Goal: Information Seeking & Learning: Find specific fact

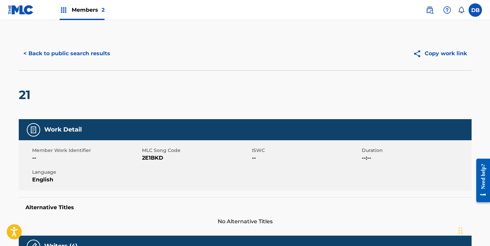
click at [96, 55] on button "< Back to public search results" at bounding box center [67, 53] width 96 height 17
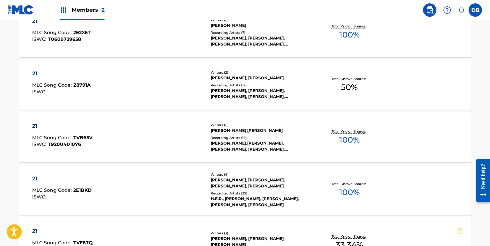
scroll to position [97, 0]
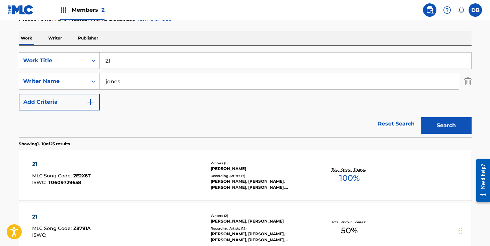
drag, startPoint x: 125, startPoint y: 61, endPoint x: 98, endPoint y: 61, distance: 27.1
click at [98, 61] on div "SearchWithCriteria1fdc4dc5-a56a-4447-aaa7-a768c1e25680 Work Title 21" at bounding box center [245, 60] width 453 height 17
paste input "TWO HI (WAVES) (feat. Channel Tres, Free Nationals & [PERSON_NAME])JasonMartin,…"
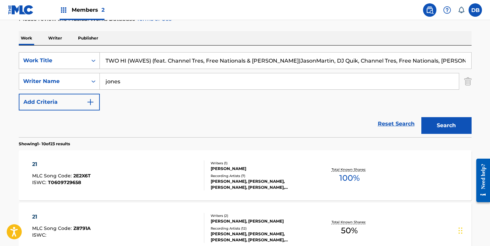
scroll to position [0, 10]
drag, startPoint x: 143, startPoint y: 62, endPoint x: 409, endPoint y: 64, distance: 265.2
click at [409, 64] on input "TWO HI (WAVES) (feat. Channel Tres, Free Nationals & [PERSON_NAME])JasonMartin,…" at bounding box center [285, 61] width 371 height 16
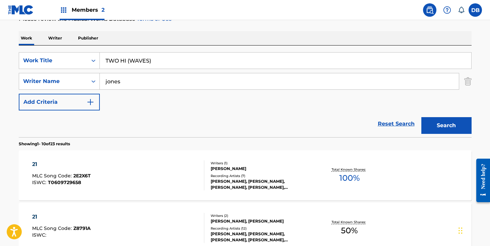
scroll to position [0, 0]
type input "TWO HI (WAVES)"
drag, startPoint x: 121, startPoint y: 80, endPoint x: 70, endPoint y: 80, distance: 50.9
click at [70, 80] on div "SearchWithCriteria95f44caa-dce6-4ccb-9dff-44e1224edd35 Writer Name [PERSON_NAME]" at bounding box center [245, 81] width 453 height 17
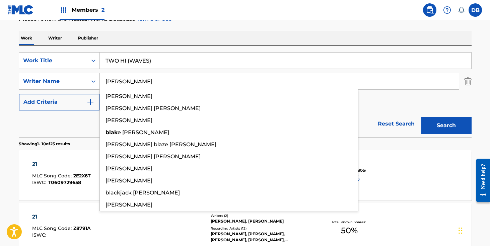
type input "[PERSON_NAME]"
click at [421, 117] on button "Search" at bounding box center [446, 125] width 50 height 17
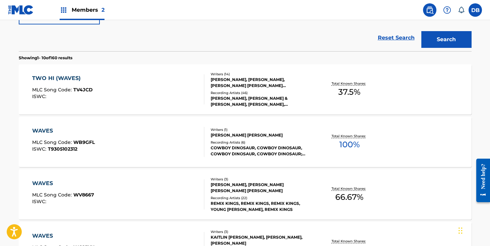
scroll to position [182, 0]
click at [241, 100] on div "[PERSON_NAME], [PERSON_NAME] & [PERSON_NAME], [PERSON_NAME], [PERSON_NAME] & [P…" at bounding box center [261, 102] width 101 height 12
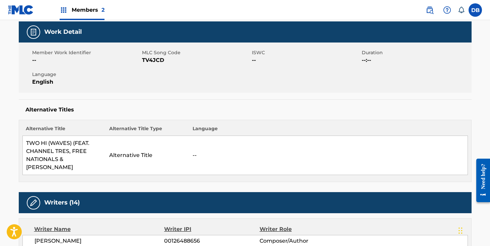
scroll to position [59, 0]
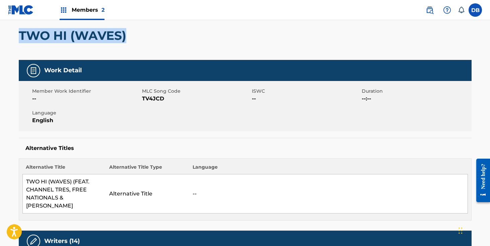
drag, startPoint x: 137, startPoint y: 35, endPoint x: 20, endPoint y: 34, distance: 116.9
click at [20, 34] on div "TWO HI (WAVES)" at bounding box center [245, 35] width 453 height 49
copy h2 "TWO HI (WAVES)"
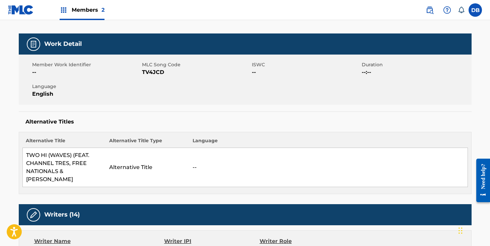
scroll to position [0, 0]
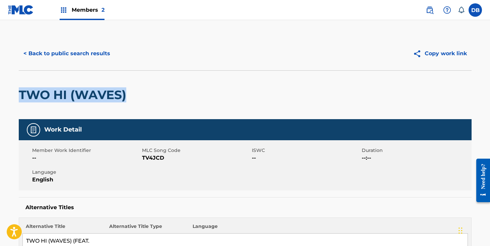
click at [91, 53] on button "< Back to public search results" at bounding box center [67, 53] width 96 height 17
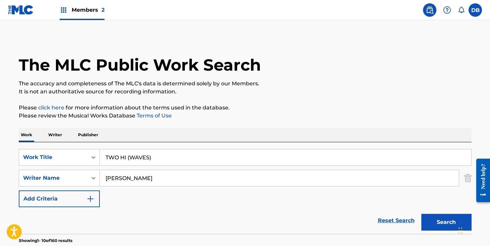
drag, startPoint x: 169, startPoint y: 159, endPoint x: 103, endPoint y: 159, distance: 65.3
click at [104, 159] on input "TWO HI (WAVES)" at bounding box center [285, 157] width 371 height 16
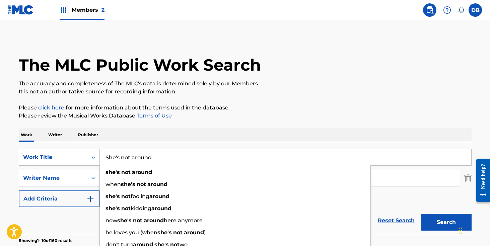
click at [421, 214] on button "Search" at bounding box center [446, 222] width 50 height 17
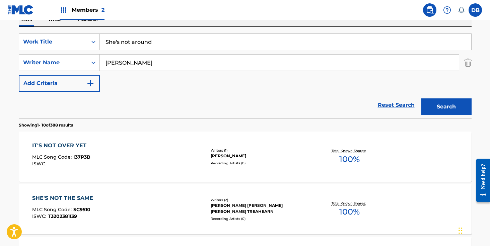
scroll to position [68, 0]
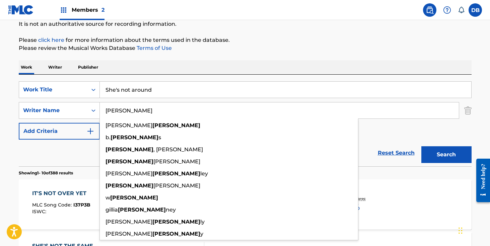
drag, startPoint x: 142, startPoint y: 109, endPoint x: 106, endPoint y: 109, distance: 35.5
click at [106, 109] on input "[PERSON_NAME]" at bounding box center [279, 110] width 359 height 16
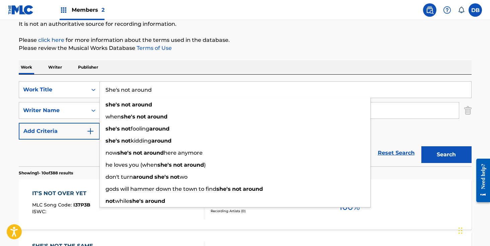
click at [163, 91] on input "She's not around" at bounding box center [285, 90] width 371 height 16
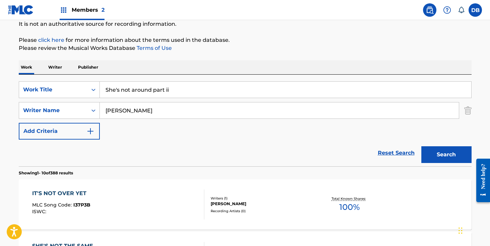
type input "She's not around part ii"
click at [421, 146] on button "Search" at bounding box center [446, 154] width 50 height 17
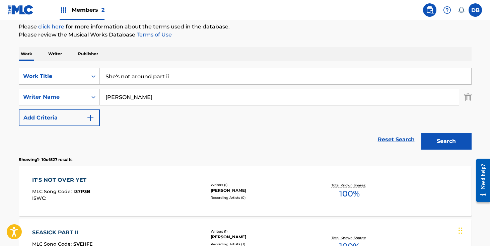
scroll to position [73, 0]
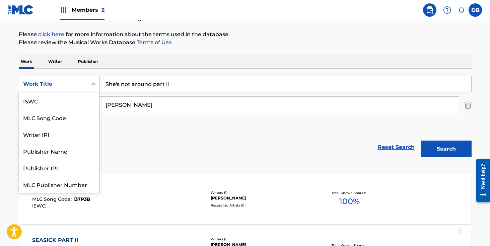
click at [89, 85] on div "Search Form" at bounding box center [93, 84] width 12 height 12
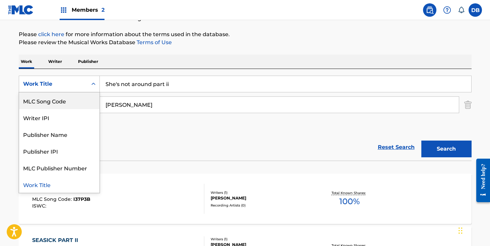
click at [71, 100] on div "MLC Song Code" at bounding box center [59, 100] width 80 height 17
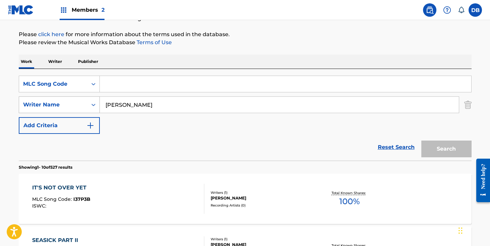
drag, startPoint x: 110, startPoint y: 101, endPoint x: 86, endPoint y: 101, distance: 24.8
click at [86, 101] on div "SearchWithCriteria95f44caa-dce6-4ccb-9dff-44e1224edd35 Writer Name [PERSON_NAME]" at bounding box center [245, 104] width 453 height 17
type input "b"
click at [122, 80] on input "Search Form" at bounding box center [285, 84] width 371 height 16
click at [118, 83] on input "Search Form" at bounding box center [285, 84] width 371 height 16
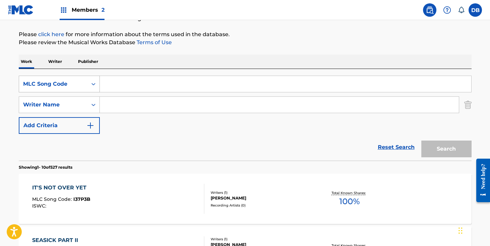
click at [79, 85] on div "MLC Song Code" at bounding box center [53, 84] width 60 height 8
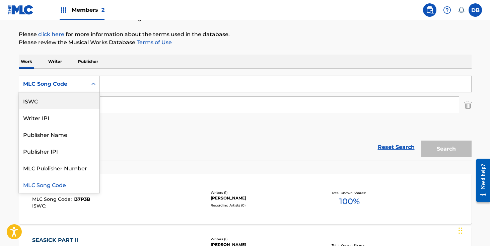
click at [140, 80] on input "Search Form" at bounding box center [285, 84] width 371 height 16
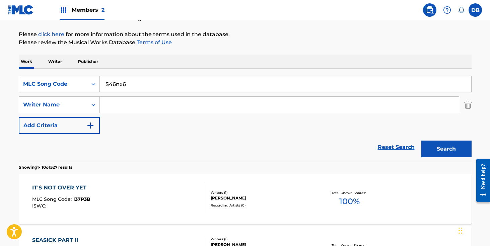
type input "S46nx6"
click at [421, 141] on button "Search" at bounding box center [446, 149] width 50 height 17
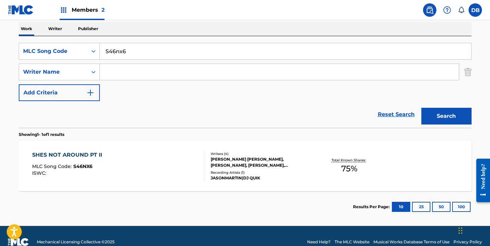
scroll to position [118, 0]
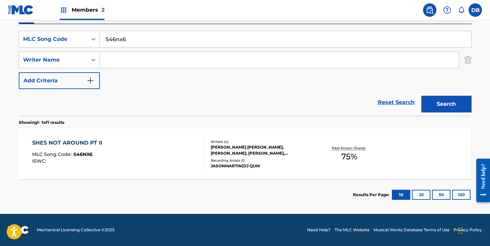
click at [230, 150] on div "[PERSON_NAME] [PERSON_NAME], [PERSON_NAME], [PERSON_NAME], [PERSON_NAME]" at bounding box center [261, 150] width 101 height 12
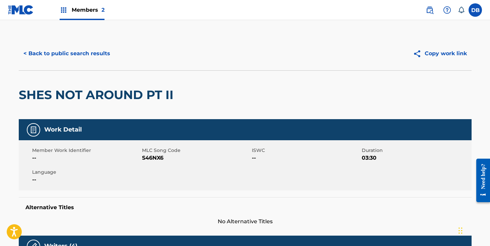
click at [97, 58] on button "< Back to public search results" at bounding box center [67, 53] width 96 height 17
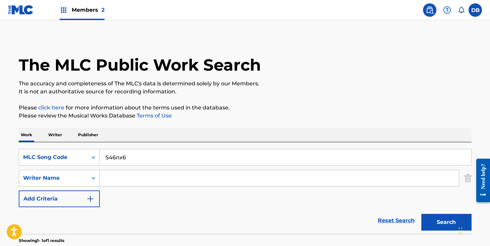
scroll to position [80, 0]
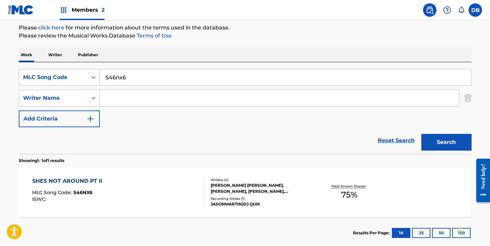
drag, startPoint x: 123, startPoint y: 78, endPoint x: 94, endPoint y: 78, distance: 29.5
click at [94, 78] on div "SearchWithCriteria6cb33a30-4c30-4fb7-a5ff-1f0303d918b3 MLC Song Code S46nx6" at bounding box center [245, 77] width 453 height 17
type input "C"
click at [421, 134] on button "Search" at bounding box center [446, 142] width 50 height 17
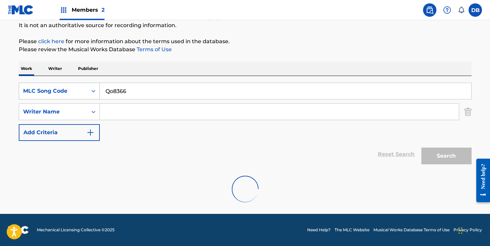
scroll to position [45, 0]
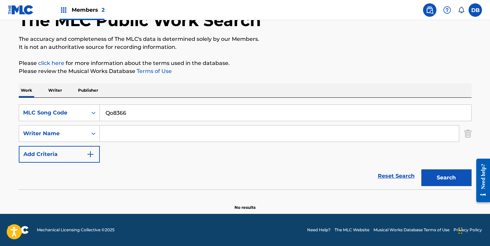
click at [111, 114] on input "Qo8366" at bounding box center [285, 113] width 371 height 16
click at [113, 115] on input "Qo8366" at bounding box center [285, 113] width 371 height 16
type input "Q08366"
click at [421, 169] on button "Search" at bounding box center [446, 177] width 50 height 17
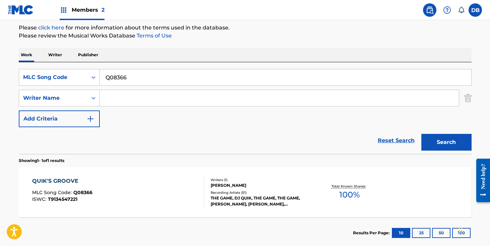
scroll to position [118, 0]
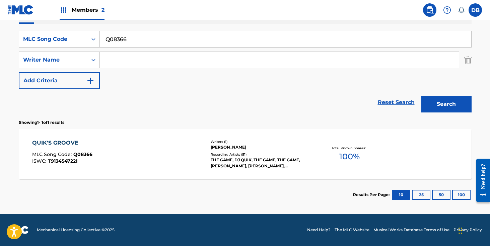
click at [222, 158] on div "THE GAME, DJ QUIK, THE GAME, THE GAME, [PERSON_NAME], [PERSON_NAME], [PERSON_NA…" at bounding box center [261, 163] width 101 height 12
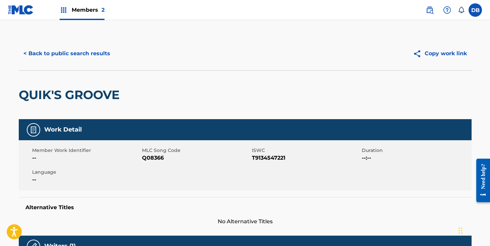
click at [95, 54] on button "< Back to public search results" at bounding box center [67, 53] width 96 height 17
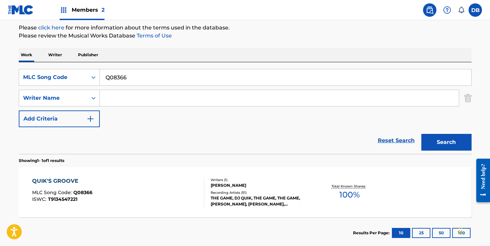
drag, startPoint x: 143, startPoint y: 81, endPoint x: 110, endPoint y: 81, distance: 32.8
click at [110, 81] on input "Q08366" at bounding box center [285, 77] width 371 height 16
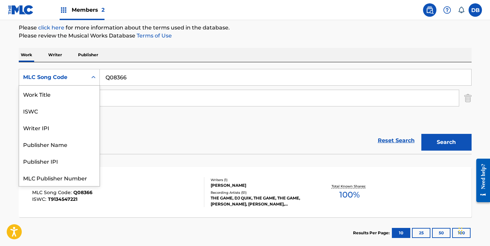
click at [83, 81] on div "MLC Song Code" at bounding box center [53, 77] width 68 height 13
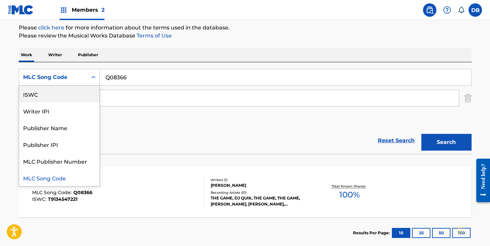
scroll to position [0, 0]
click at [78, 96] on div "Work Title" at bounding box center [59, 94] width 80 height 17
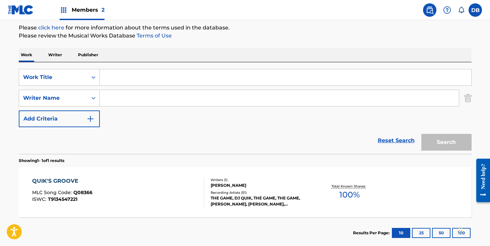
click at [134, 77] on input "Search Form" at bounding box center [285, 77] width 371 height 16
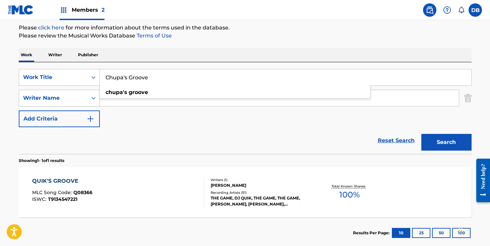
type input "Chupa's Groove"
click at [421, 134] on button "Search" at bounding box center [446, 142] width 50 height 17
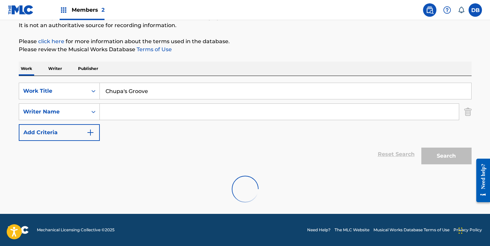
scroll to position [80, 0]
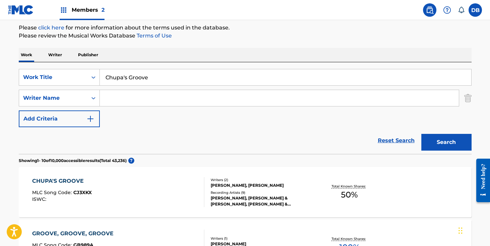
click at [137, 97] on input "Search Form" at bounding box center [279, 98] width 359 height 16
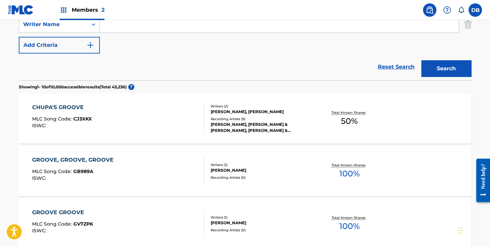
scroll to position [154, 0]
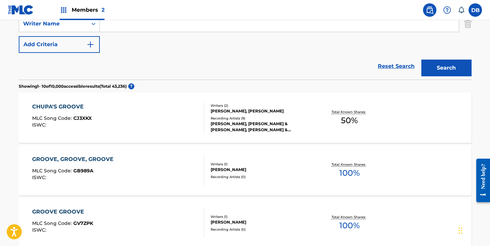
click at [228, 130] on div "[PERSON_NAME], [PERSON_NAME] & [PERSON_NAME], [PERSON_NAME] & [PERSON_NAME] (FE…" at bounding box center [261, 127] width 101 height 12
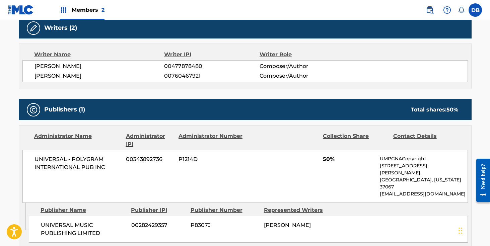
scroll to position [220, 0]
